Goal: Task Accomplishment & Management: Use online tool/utility

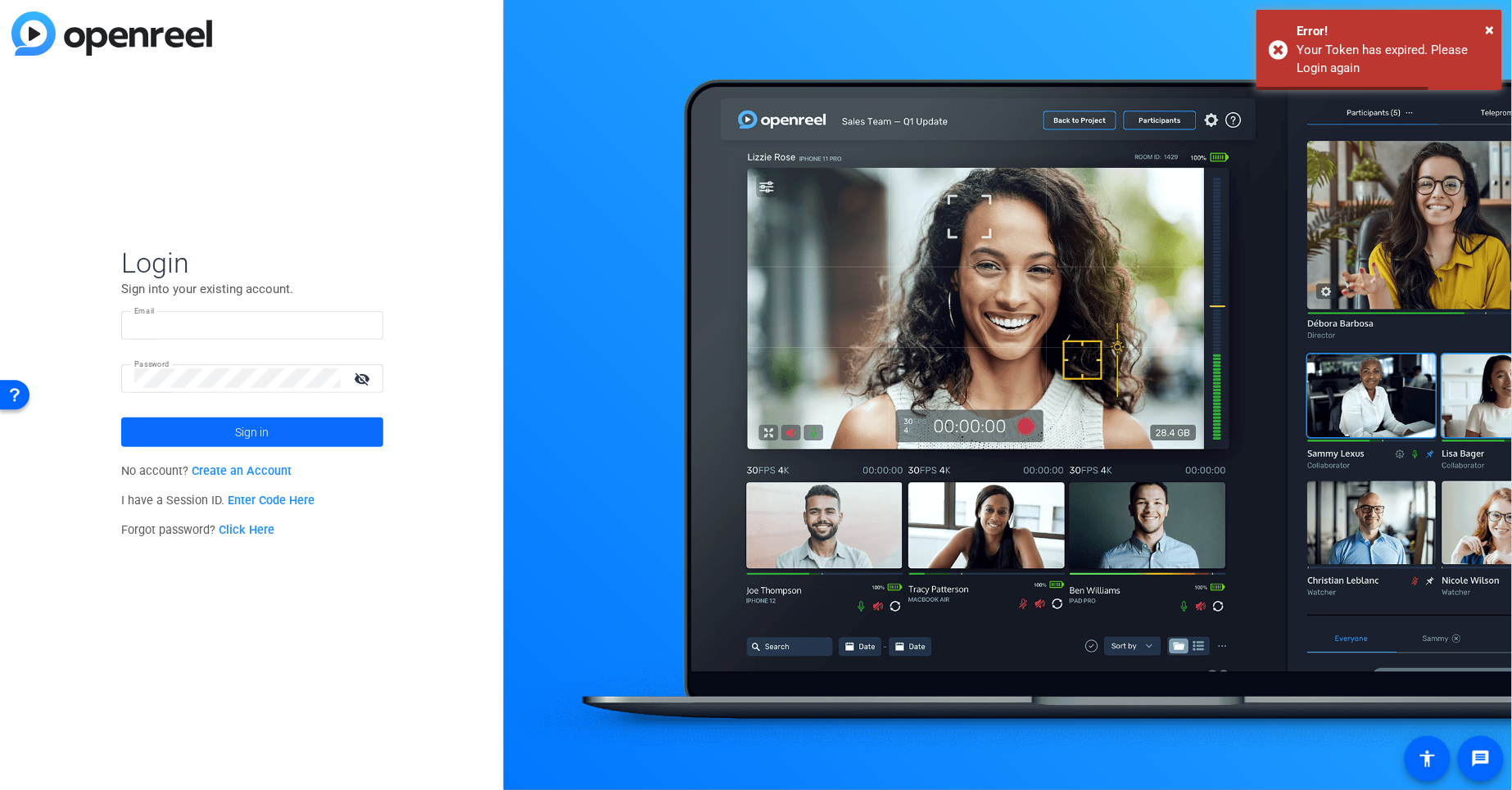
type input "[EMAIL_ADDRESS][PERSON_NAME][DOMAIN_NAME]"
click at [243, 433] on span "Sign in" at bounding box center [251, 431] width 33 height 41
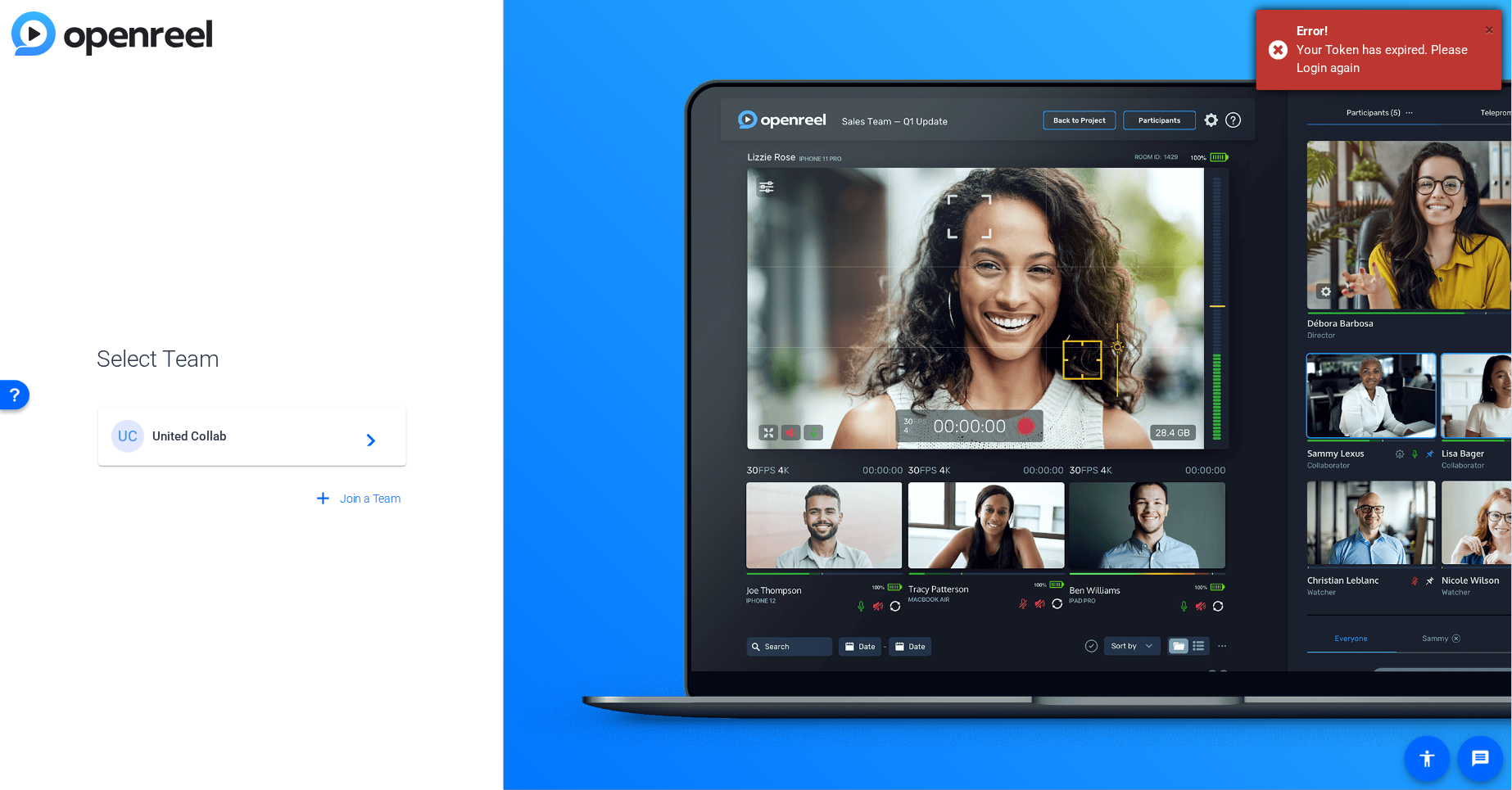
click at [1491, 28] on span "×" at bounding box center [1489, 30] width 9 height 20
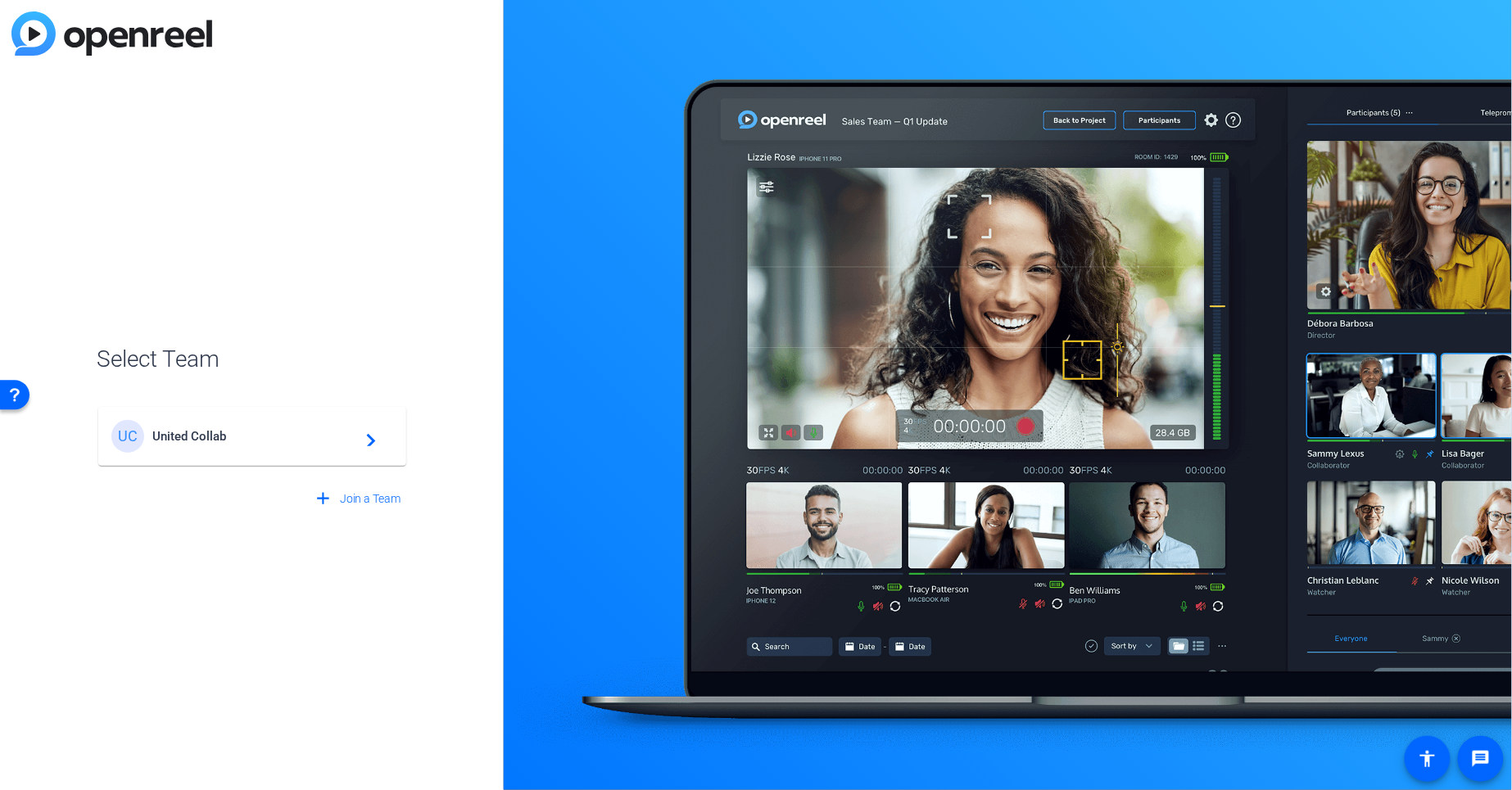
click at [186, 424] on div "UC United Collab navigate_next" at bounding box center [252, 436] width 282 height 32
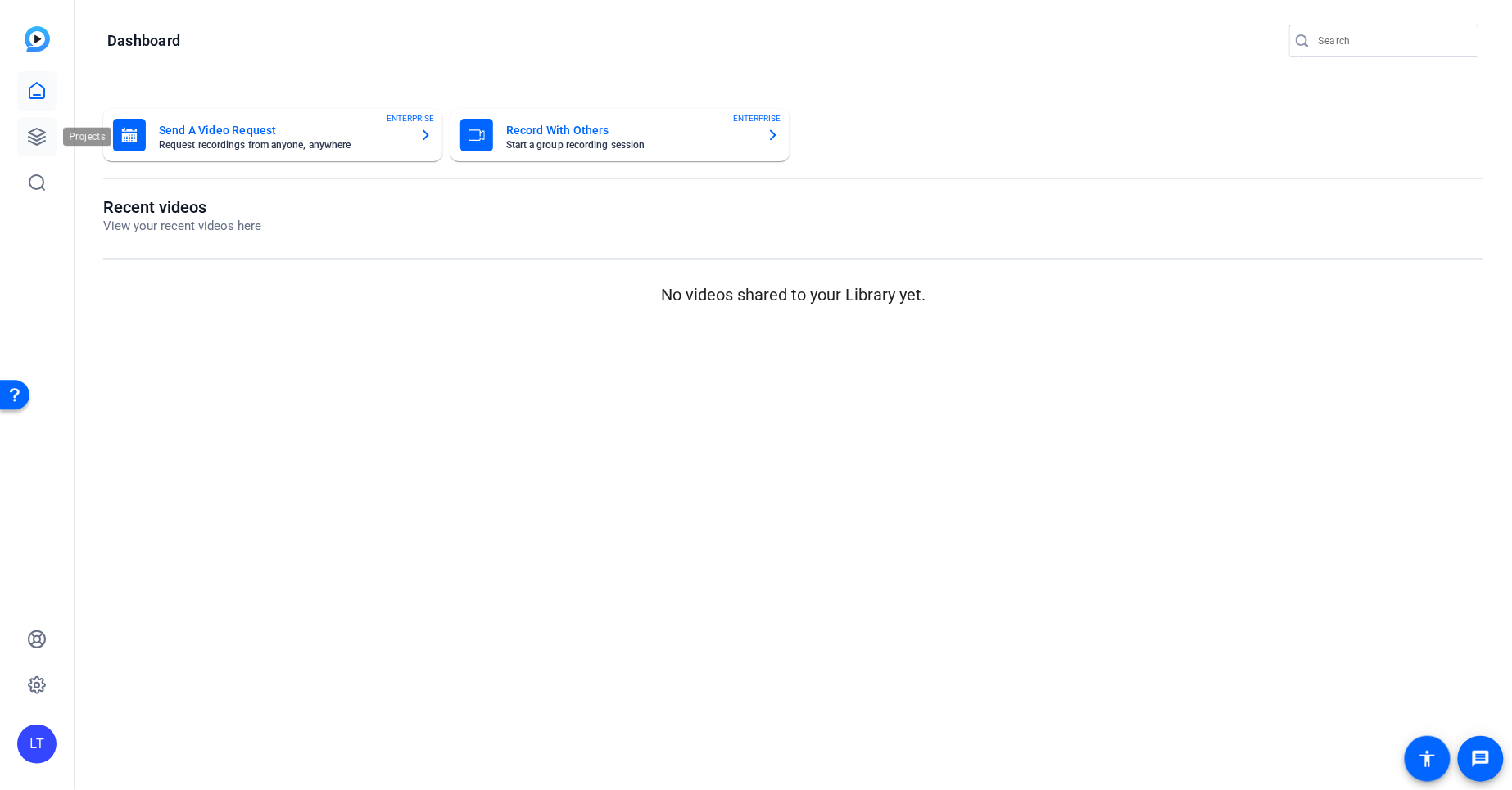
click at [31, 128] on icon at bounding box center [37, 137] width 20 height 20
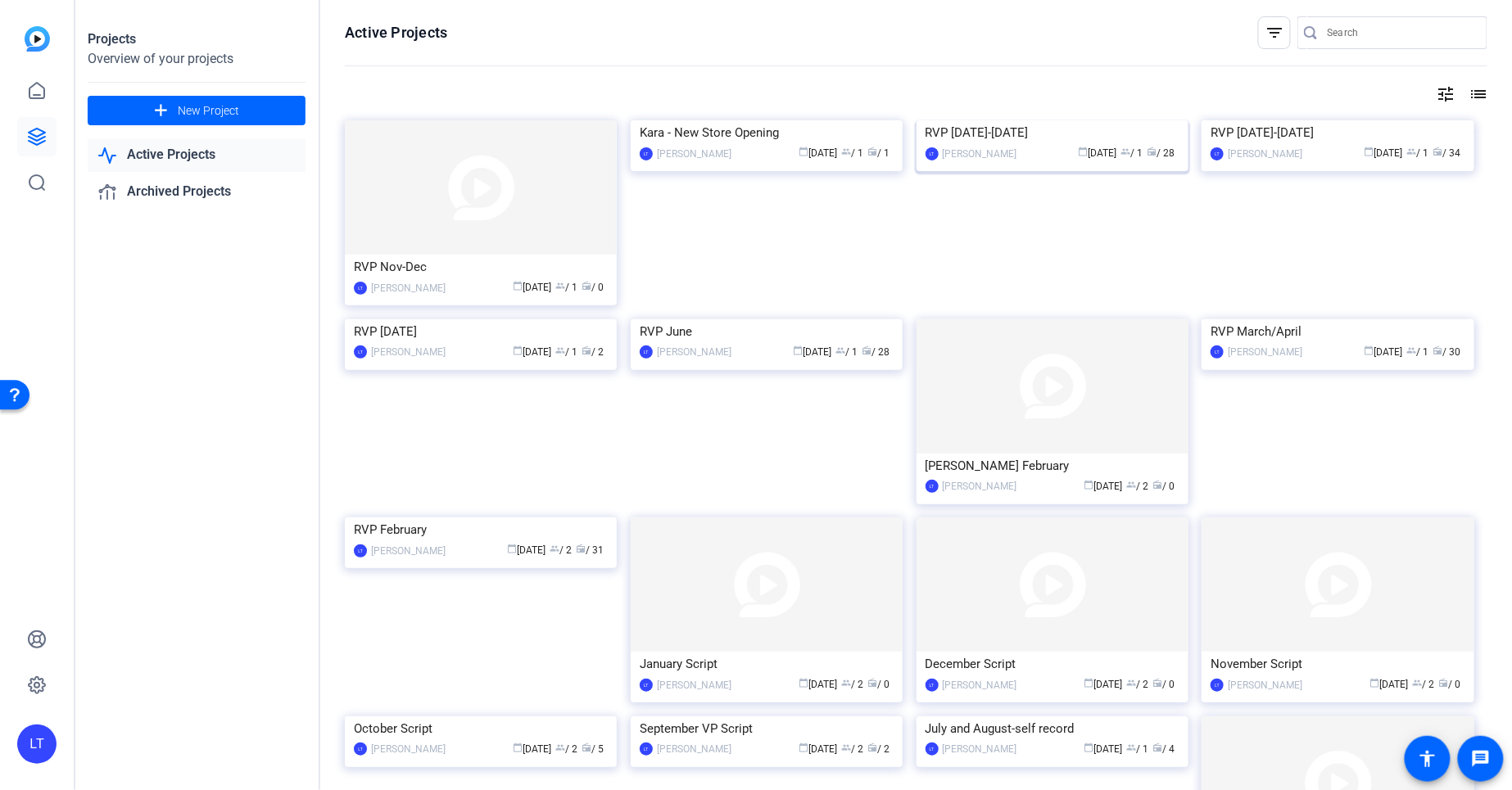
click at [961, 121] on img at bounding box center [1053, 121] width 272 height 0
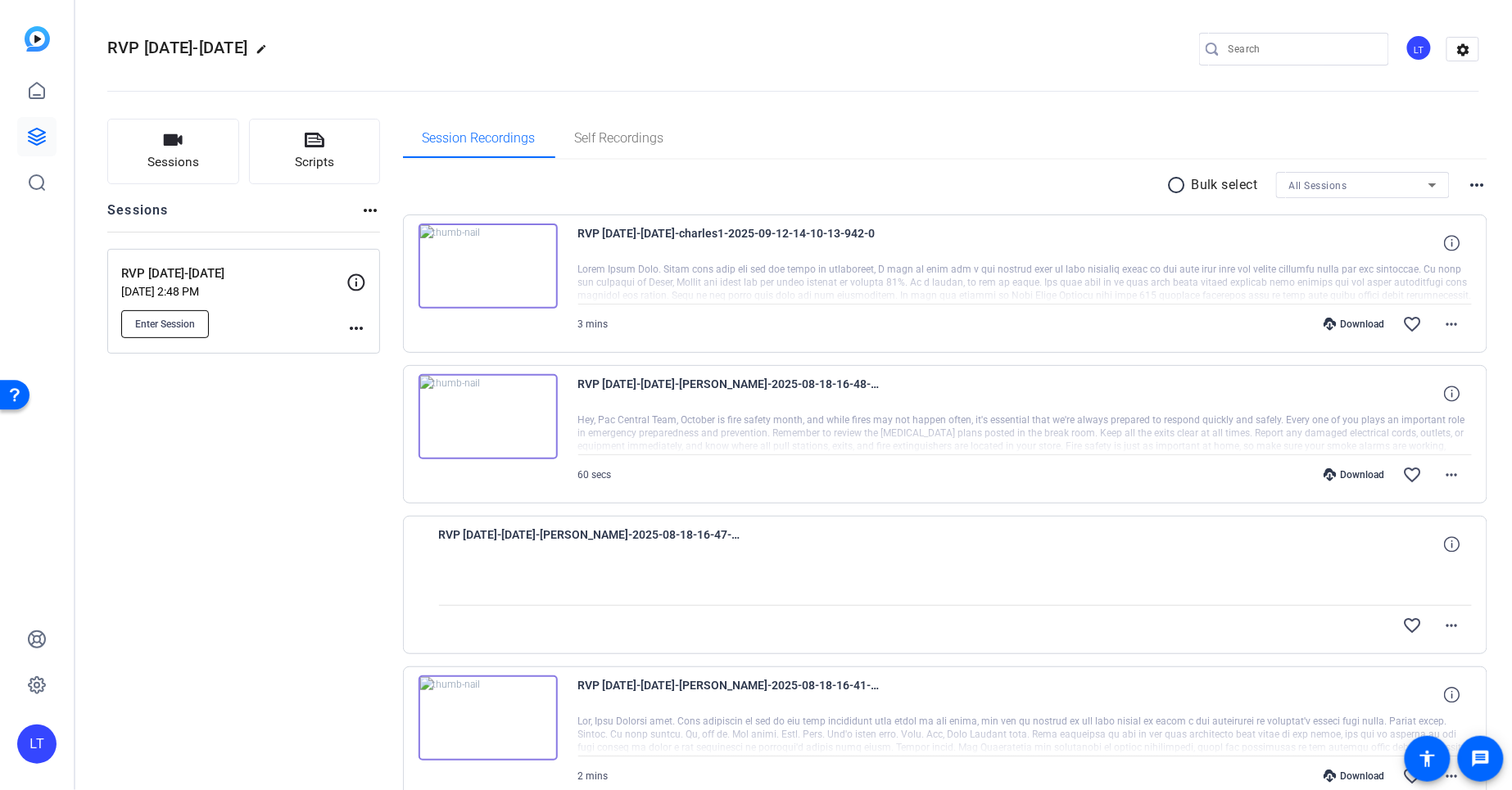
click at [170, 315] on button "Enter Session" at bounding box center [165, 324] width 87 height 28
click at [38, 139] on icon at bounding box center [37, 137] width 20 height 20
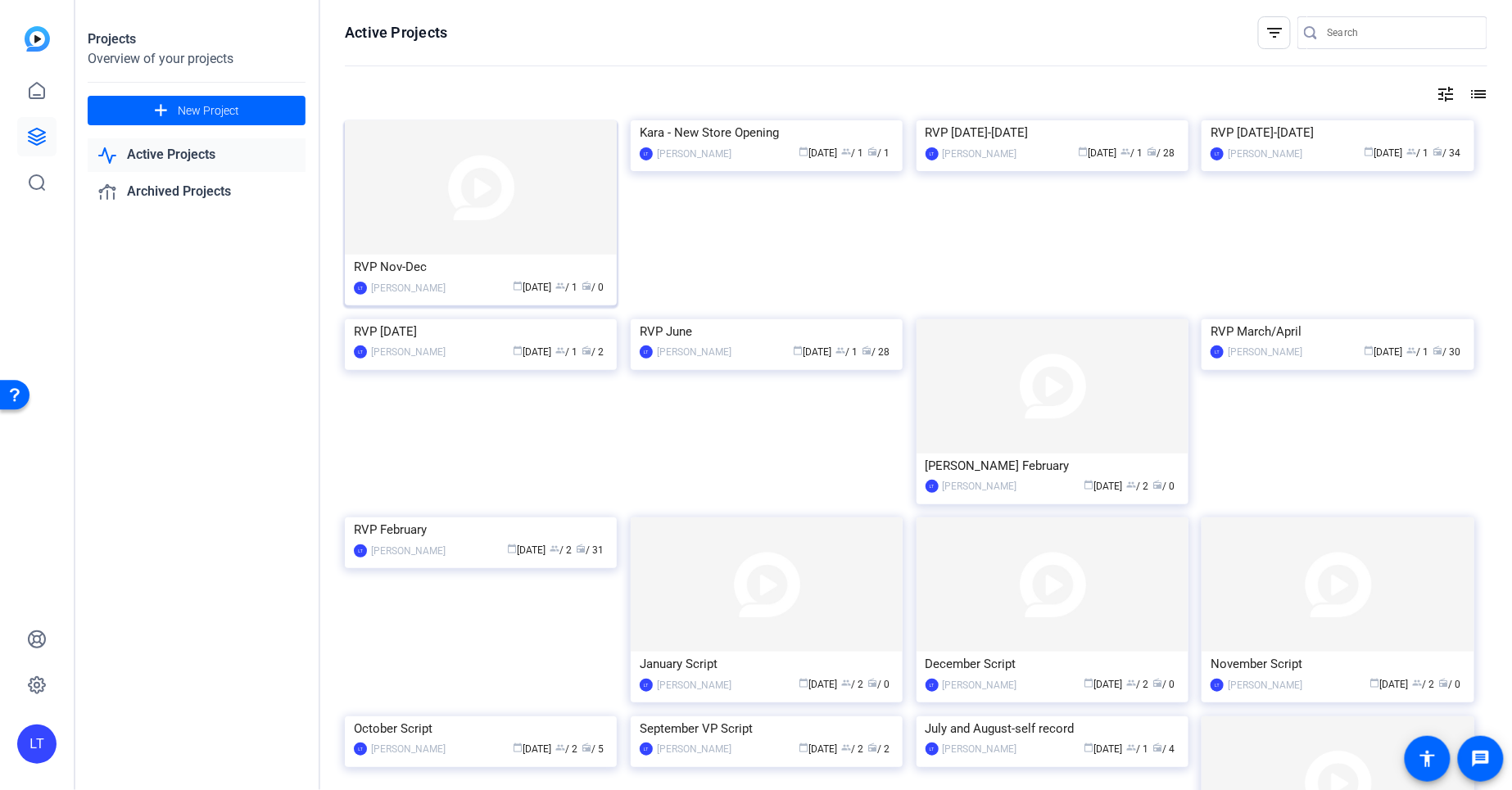
click at [366, 156] on img at bounding box center [481, 187] width 272 height 134
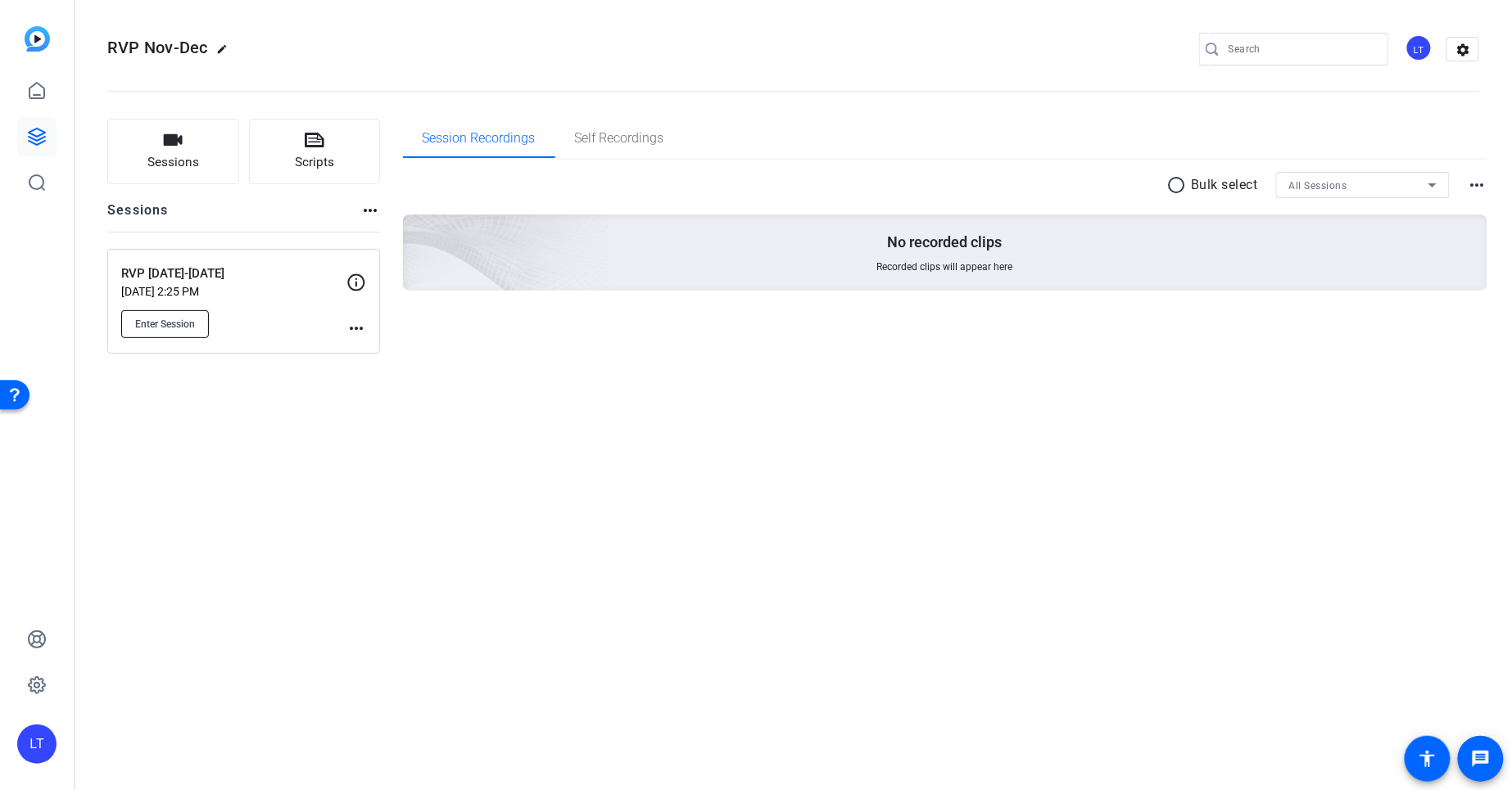
click at [177, 325] on span "Enter Session" at bounding box center [165, 324] width 59 height 14
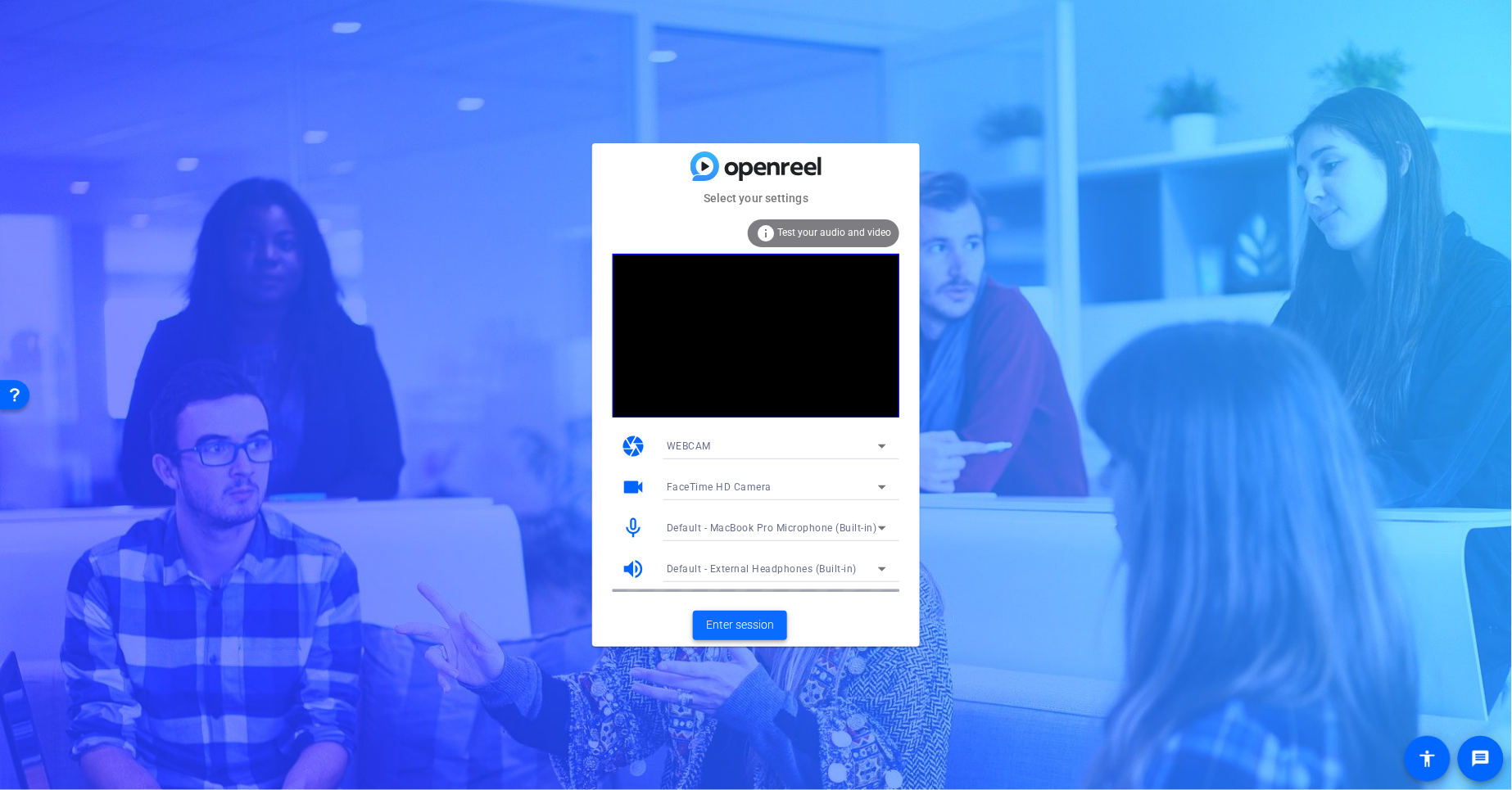
click at [739, 624] on span "Enter session" at bounding box center [739, 625] width 68 height 17
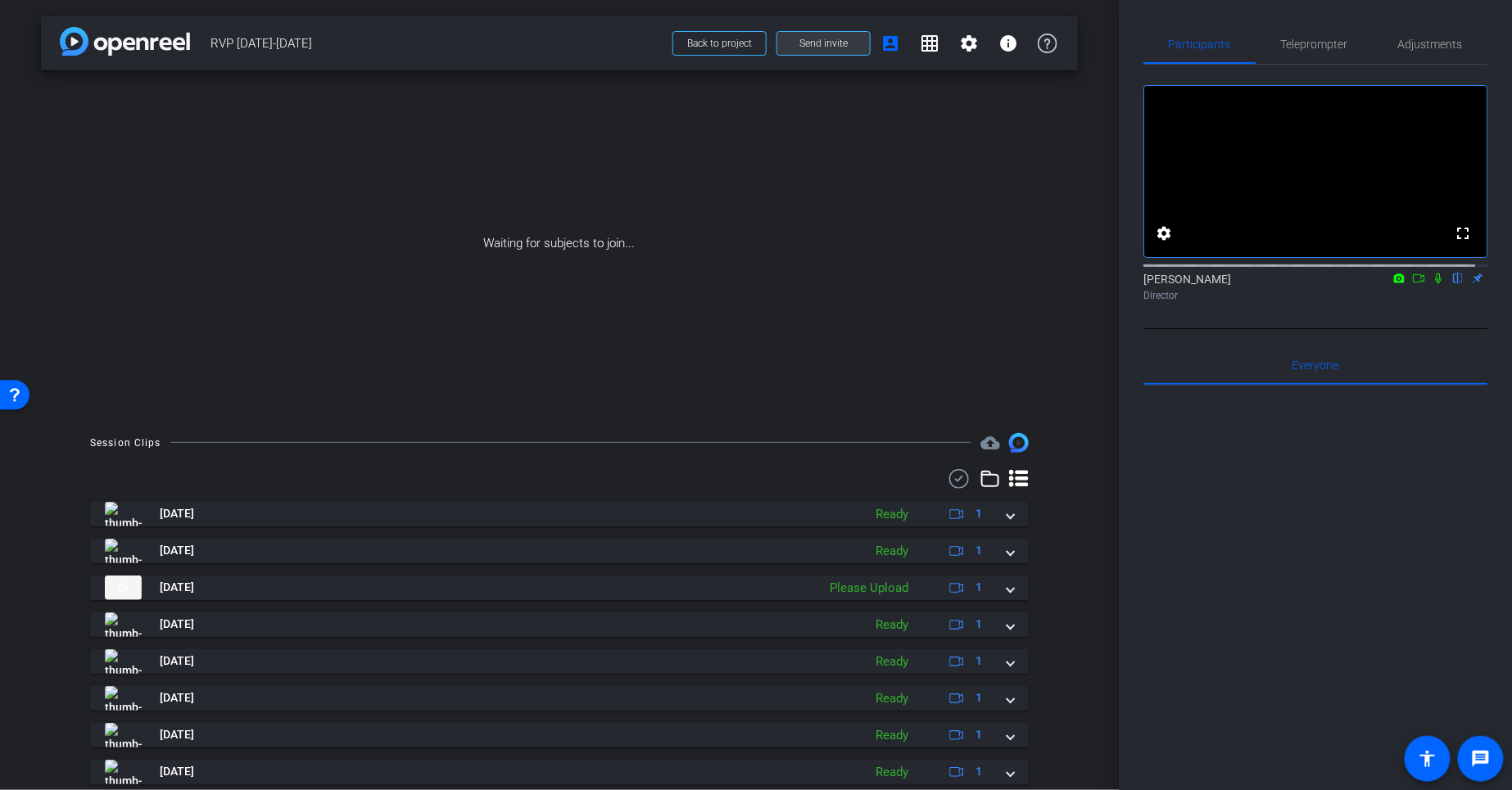
click at [838, 37] on span at bounding box center [823, 43] width 93 height 40
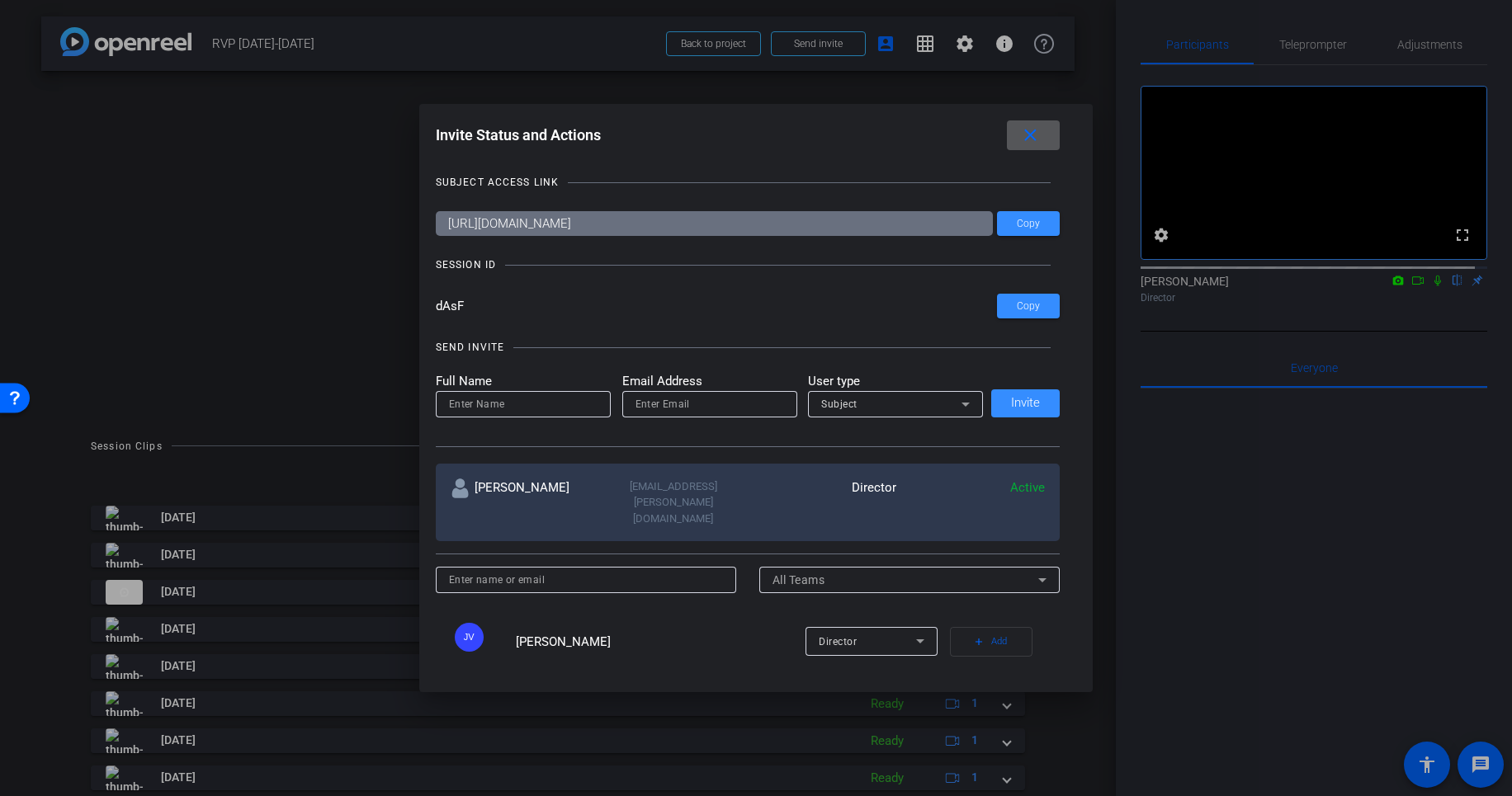
click at [85, 100] on div at bounding box center [756, 398] width 1512 height 796
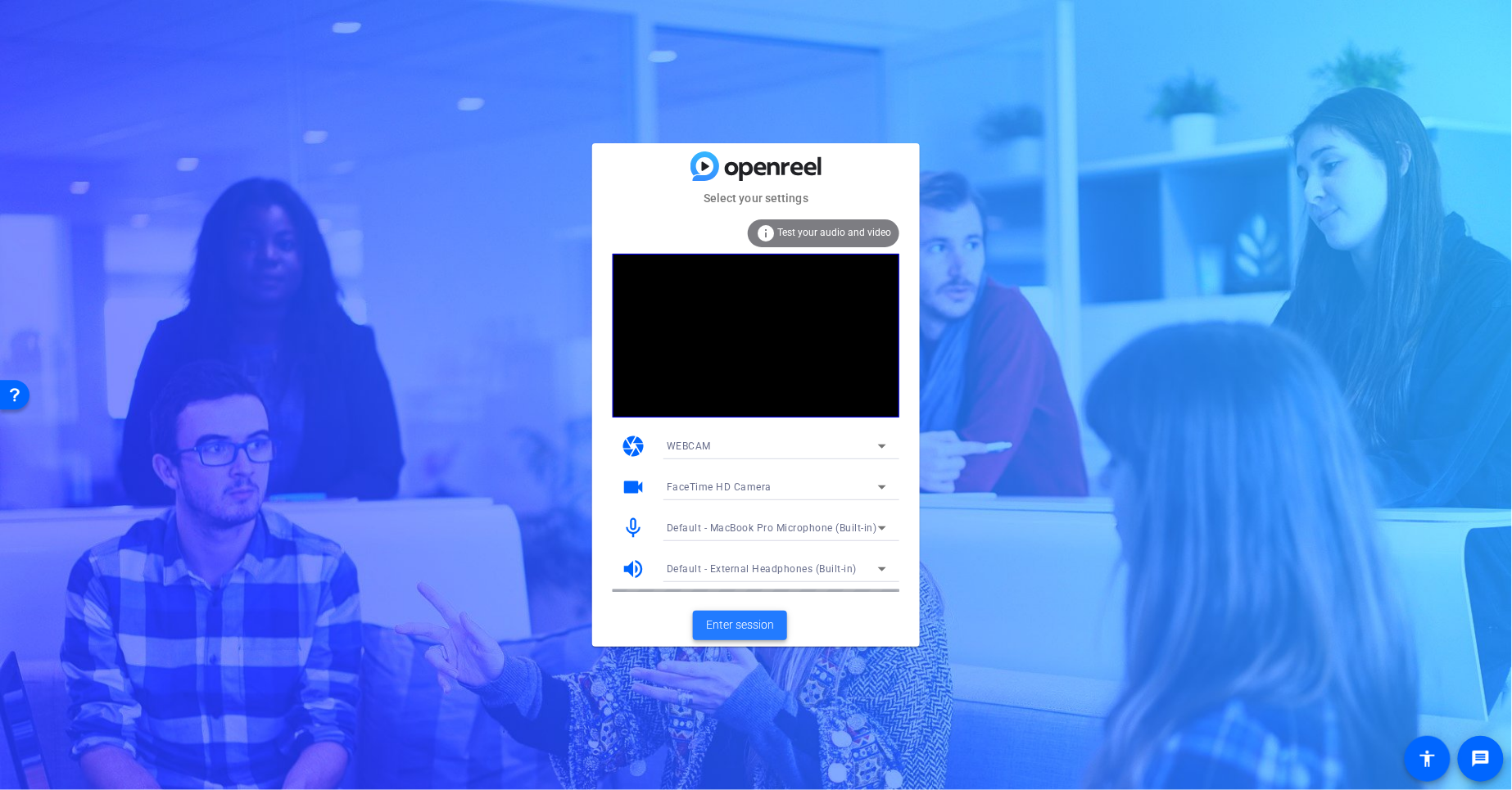
click at [754, 619] on span "Enter session" at bounding box center [739, 625] width 68 height 17
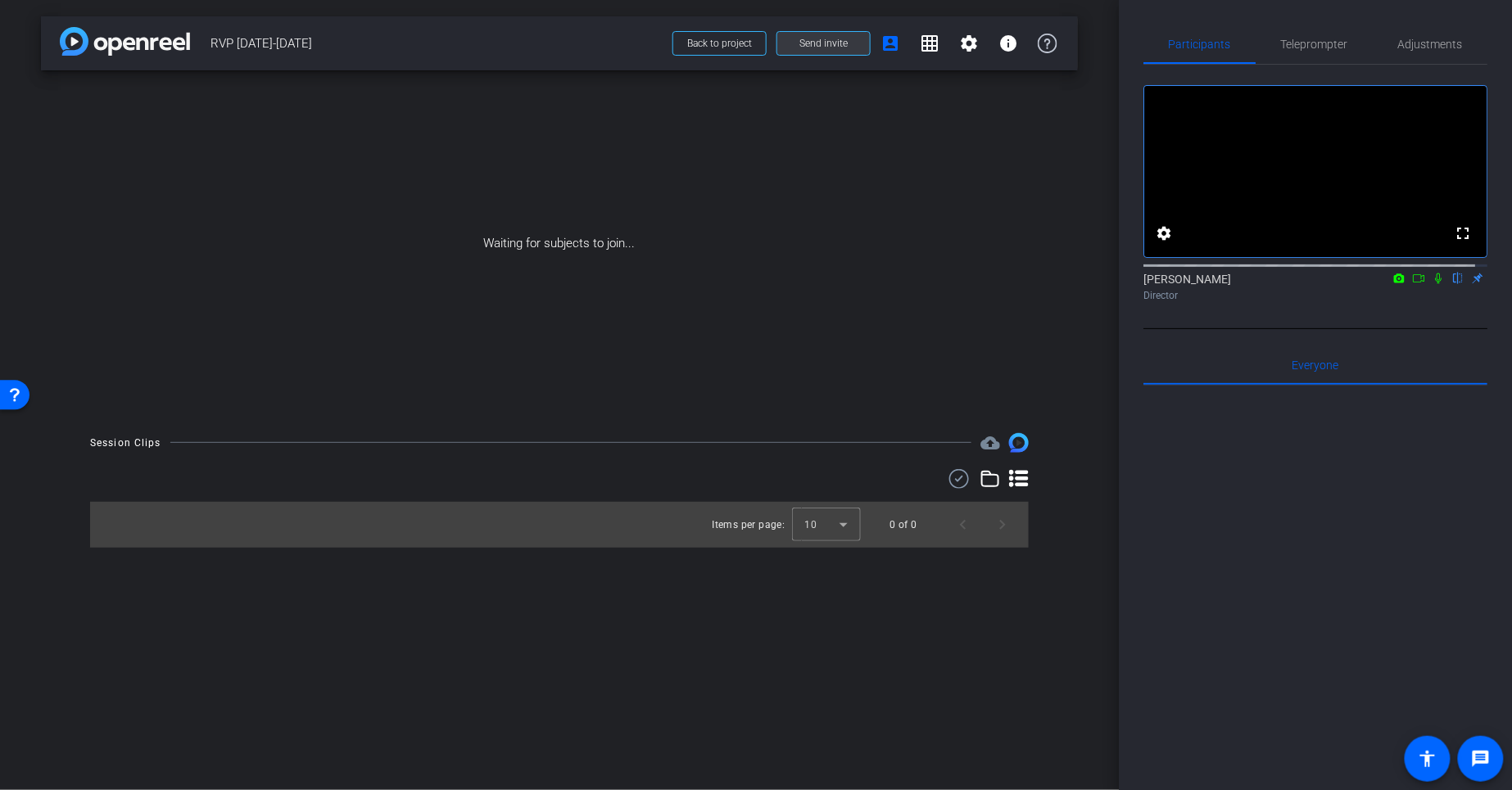
click at [844, 41] on span "Send invite" at bounding box center [823, 43] width 49 height 14
